Goal: Find specific page/section: Find specific page/section

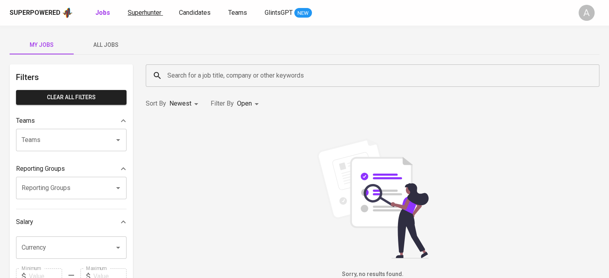
click at [147, 14] on span "Superhunter" at bounding box center [145, 13] width 34 height 8
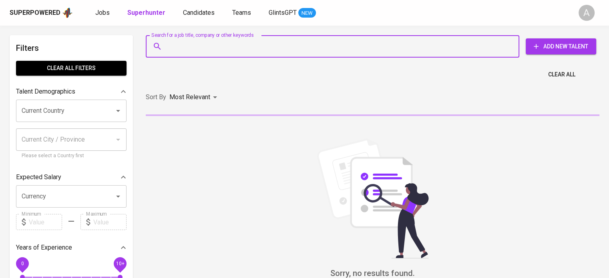
click at [207, 50] on input "Search for a job title, company or other keywords" at bounding box center [334, 46] width 338 height 15
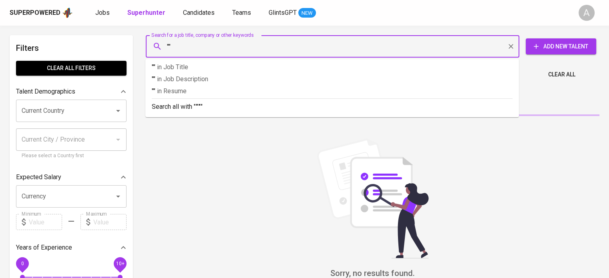
paste input "[PERSON_NAME]"
type input ""[PERSON_NAME]""
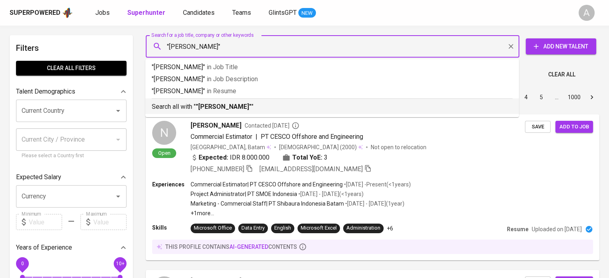
click at [208, 109] on b ""[PERSON_NAME]"" at bounding box center [224, 107] width 56 height 8
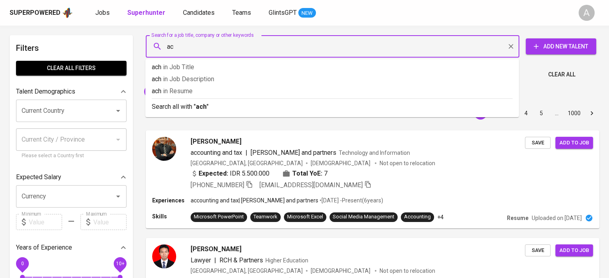
type input "a"
type input "nestle"
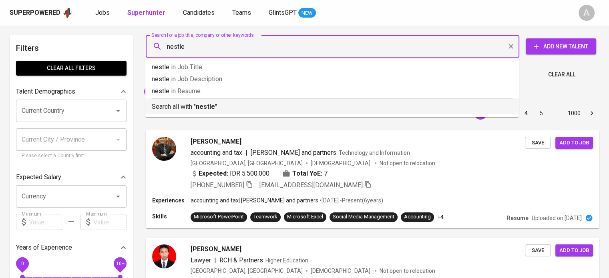
click at [222, 108] on p "Search all with " nestle "" at bounding box center [332, 107] width 361 height 10
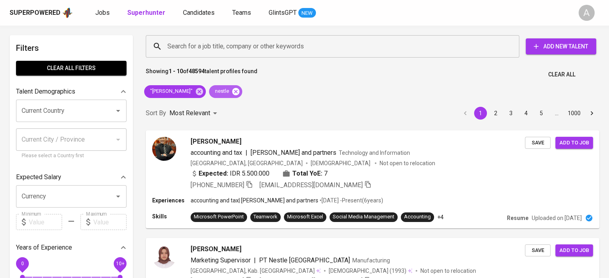
click at [232, 94] on icon at bounding box center [235, 91] width 7 height 7
click at [189, 43] on input "Search for a job title, company or other keywords" at bounding box center [334, 46] width 338 height 15
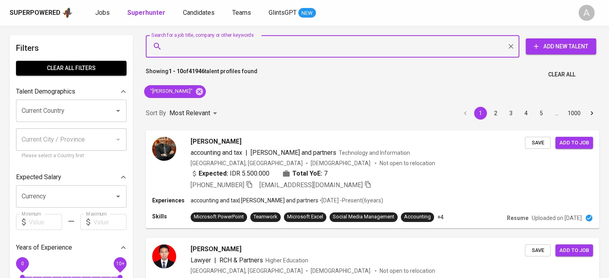
click at [191, 43] on input "Search for a job title, company or other keywords" at bounding box center [334, 46] width 338 height 15
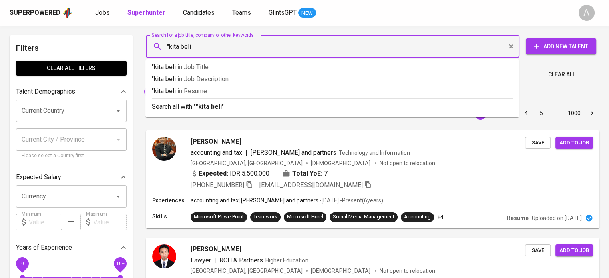
type input ""kita beli""
click at [222, 105] on b ""kita beli"" at bounding box center [210, 107] width 28 height 8
